Goal: Task Accomplishment & Management: Complete application form

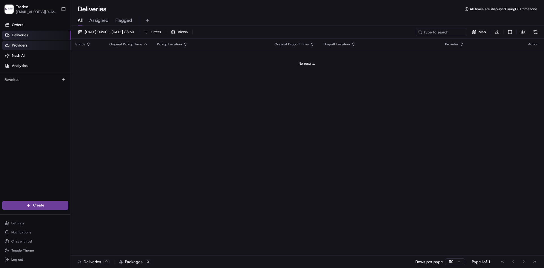
click at [25, 44] on span "Providers" at bounding box center [20, 45] width 16 height 5
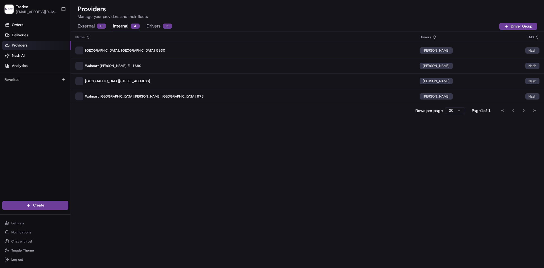
click at [125, 27] on button "Internal 4" at bounding box center [126, 27] width 27 height 10
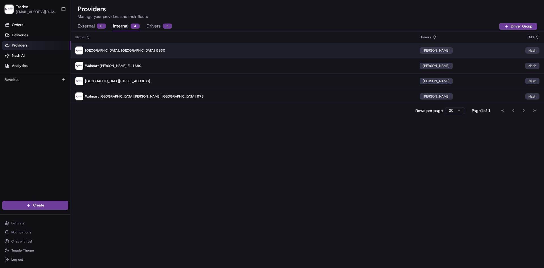
click at [289, 48] on p "[GEOGRAPHIC_DATA], [GEOGRAPHIC_DATA] 5930" at bounding box center [242, 50] width 335 height 8
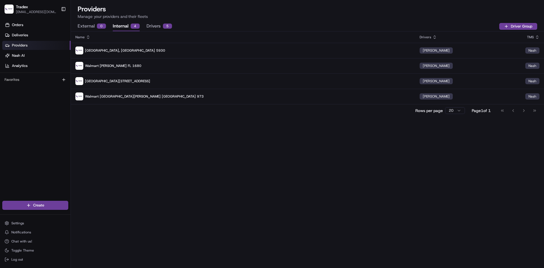
click at [156, 23] on button "Drivers 5" at bounding box center [160, 27] width 26 height 10
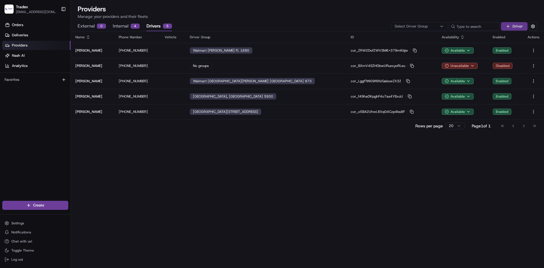
click at [519, 27] on button "Driver" at bounding box center [514, 26] width 27 height 9
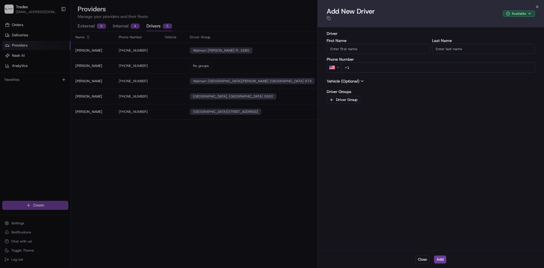
click at [364, 50] on input "First Name" at bounding box center [378, 49] width 103 height 10
type input "[PERSON_NAME]"
click at [371, 69] on input "+1" at bounding box center [438, 67] width 194 height 10
type input "[PHONE_NUMBER]"
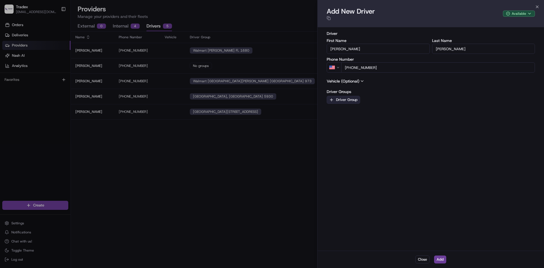
click at [350, 101] on button "Driver Group" at bounding box center [343, 100] width 33 height 8
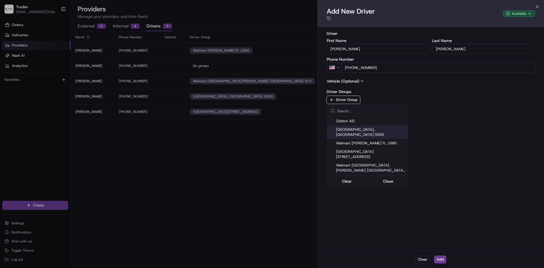
click at [357, 131] on span "[GEOGRAPHIC_DATA], [GEOGRAPHIC_DATA] 5930" at bounding box center [371, 132] width 70 height 10
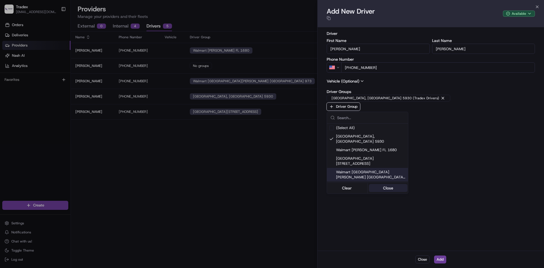
drag, startPoint x: 387, startPoint y: 173, endPoint x: 390, endPoint y: 172, distance: 2.8
click at [387, 184] on button "Close" at bounding box center [388, 188] width 39 height 8
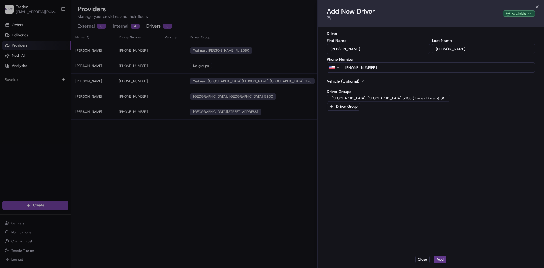
click at [440, 259] on button "Add" at bounding box center [440, 259] width 12 height 8
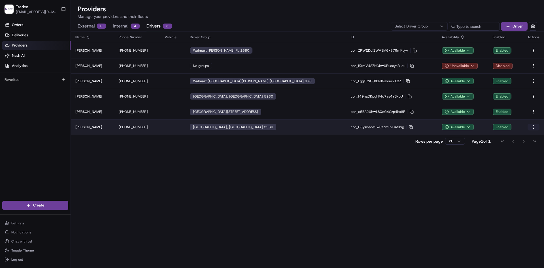
click at [534, 126] on html "Tradex [EMAIL_ADDRESS][DOMAIN_NAME] Toggle Sidebar Orders Deliveries Providers …" at bounding box center [272, 134] width 544 height 268
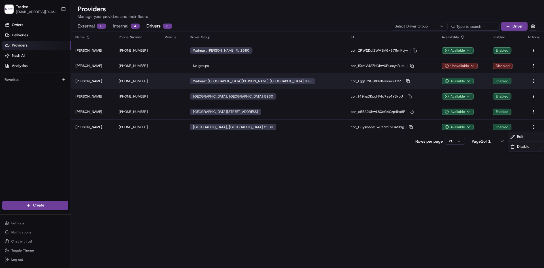
drag, startPoint x: 399, startPoint y: 203, endPoint x: 261, endPoint y: 86, distance: 180.7
click at [393, 202] on html "Tradex [EMAIL_ADDRESS][DOMAIN_NAME] Toggle Sidebar Orders Deliveries Providers …" at bounding box center [272, 134] width 544 height 268
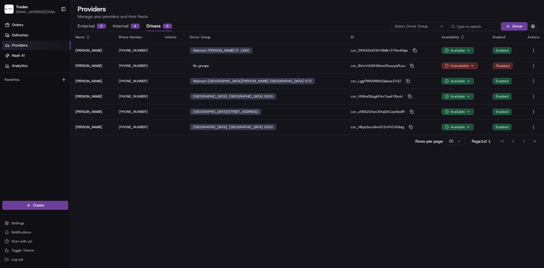
click at [122, 24] on button "Internal 4" at bounding box center [126, 27] width 27 height 10
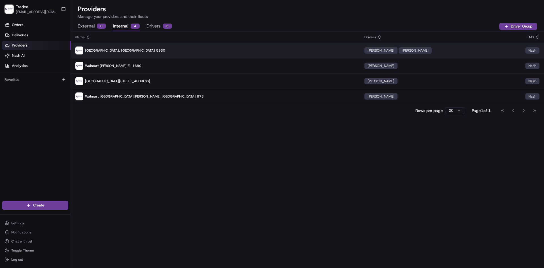
click at [400, 52] on div "[PERSON_NAME] [PERSON_NAME]" at bounding box center [441, 50] width 152 height 6
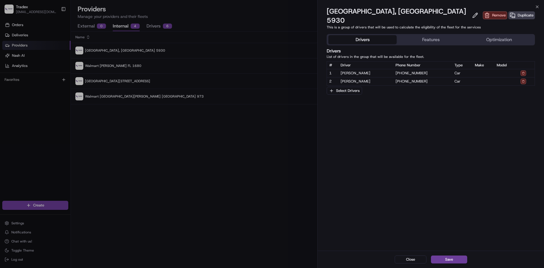
click at [364, 71] on span "[PERSON_NAME]" at bounding box center [366, 73] width 51 height 5
click at [439, 35] on button "Features" at bounding box center [431, 39] width 68 height 9
click at [376, 35] on button "Drivers" at bounding box center [363, 39] width 68 height 9
click at [434, 35] on button "Features" at bounding box center [431, 39] width 68 height 9
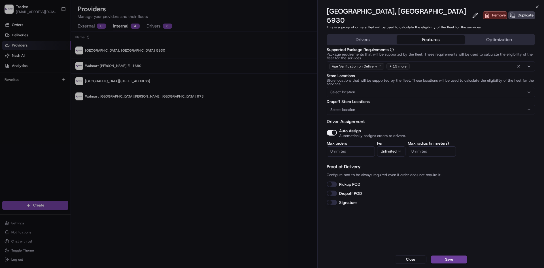
click at [488, 35] on button "Optimization" at bounding box center [499, 39] width 68 height 9
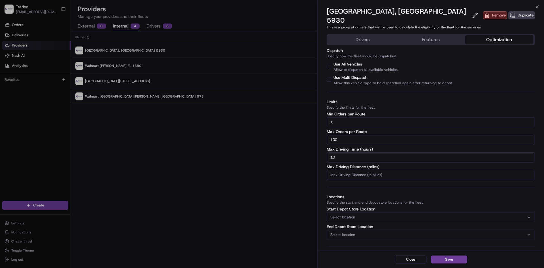
click at [358, 35] on button "Drivers" at bounding box center [363, 39] width 68 height 9
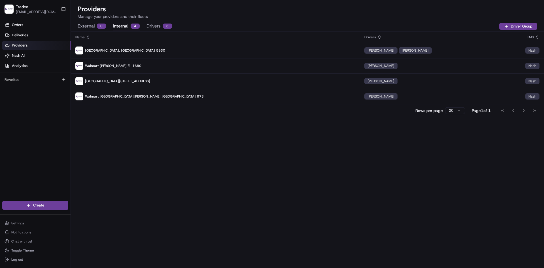
click at [152, 28] on button "Drivers 6" at bounding box center [160, 27] width 26 height 10
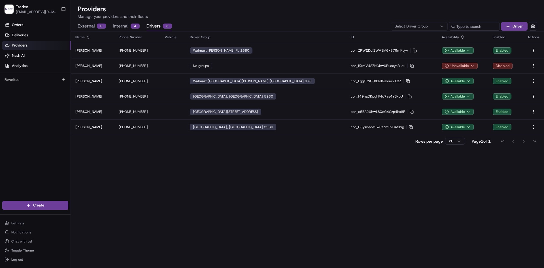
click at [456, 142] on html "Tradex [EMAIL_ADDRESS][DOMAIN_NAME] Toggle Sidebar Orders Deliveries Providers …" at bounding box center [272, 134] width 544 height 268
click at [422, 190] on div "Name Phone Number Vehicle Driver Group ID Availability Enabled Actions [PERSON_…" at bounding box center [307, 149] width 473 height 236
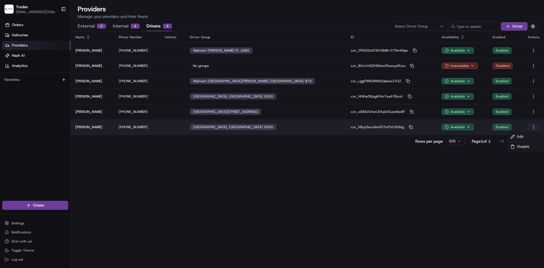
click at [534, 128] on html "Tradex [EMAIL_ADDRESS][DOMAIN_NAME] Toggle Sidebar Orders Deliveries Providers …" at bounding box center [272, 134] width 544 height 268
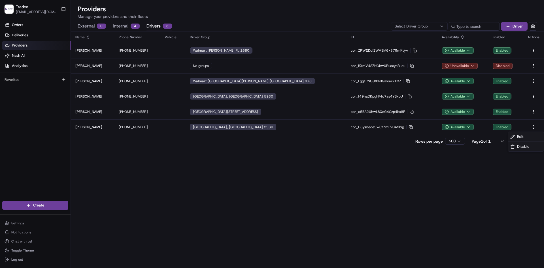
click at [536, 176] on html "Tradex [EMAIL_ADDRESS][DOMAIN_NAME] Toggle Sidebar Orders Deliveries Providers …" at bounding box center [272, 134] width 544 height 268
click at [27, 23] on link "Orders" at bounding box center [36, 24] width 68 height 9
